Goal: Consume media (video, audio)

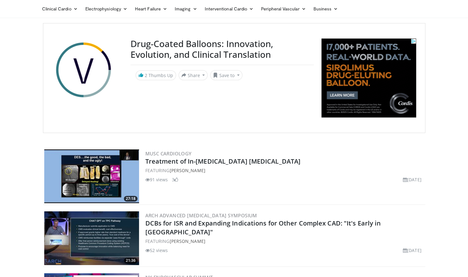
scroll to position [32, 0]
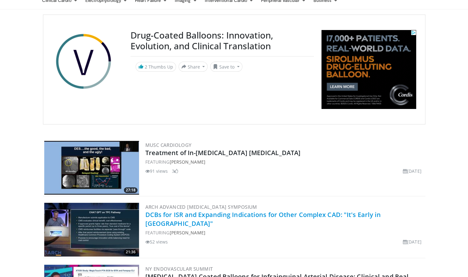
click at [310, 212] on link "DCBs for ISR and Expanding Indications for Other Complex CAD: "It's Early in [G…" at bounding box center [263, 219] width 236 height 17
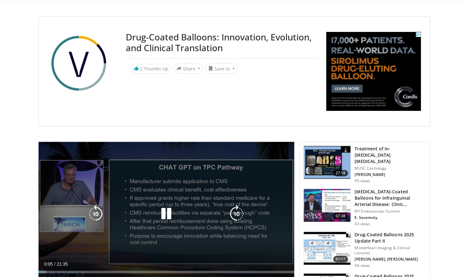
scroll to position [63, 0]
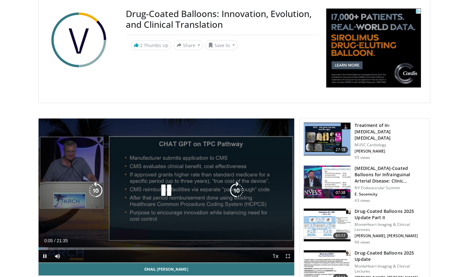
click at [167, 192] on icon "Video Player" at bounding box center [166, 191] width 18 height 18
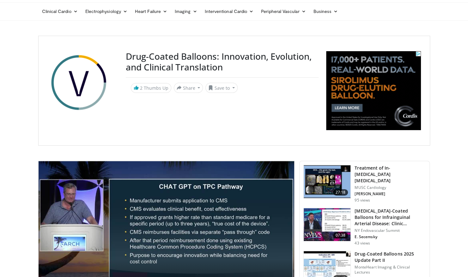
scroll to position [0, 0]
